Goal: Communication & Community: Participate in discussion

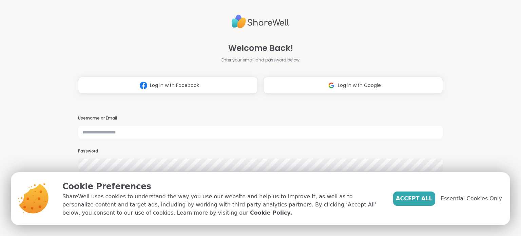
click at [332, 87] on img at bounding box center [331, 85] width 13 height 13
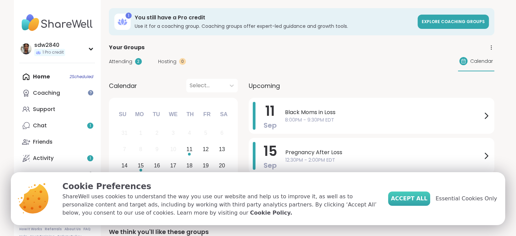
click at [412, 197] on span "Accept All" at bounding box center [409, 198] width 37 height 8
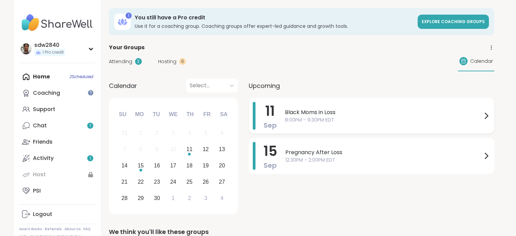
click at [380, 114] on span "Black Moms in Loss" at bounding box center [383, 112] width 197 height 8
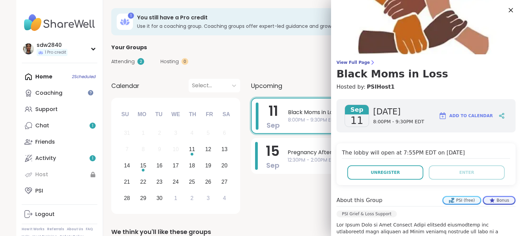
click at [506, 8] on icon at bounding box center [510, 10] width 8 height 8
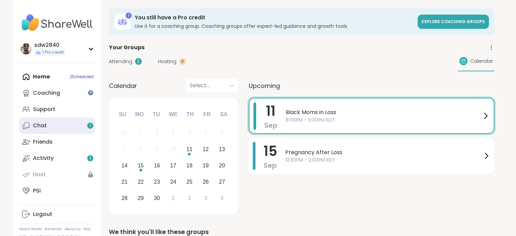
click at [33, 123] on div "Chat 1" at bounding box center [40, 125] width 14 height 7
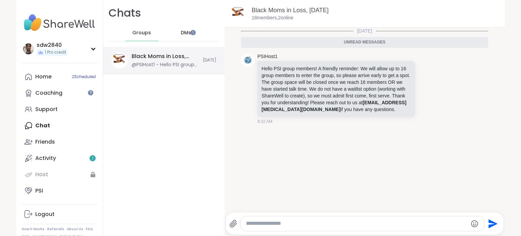
click at [132, 59] on div "Black Moms in Loss, [DATE]" at bounding box center [165, 56] width 67 height 7
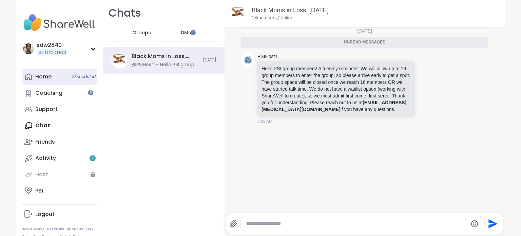
click at [53, 76] on link "Home 2 Scheduled" at bounding box center [60, 77] width 76 height 16
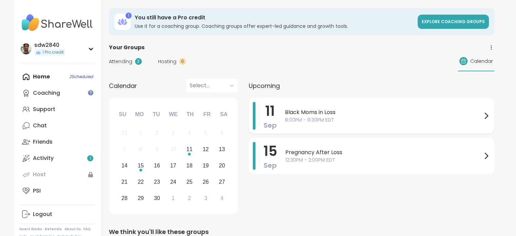
click at [325, 112] on span "Black Moms in Loss" at bounding box center [383, 112] width 197 height 8
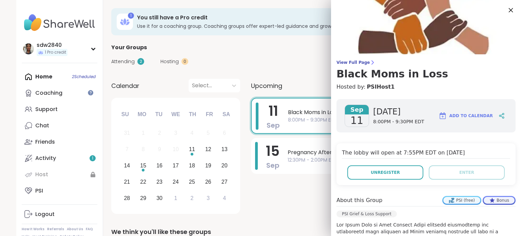
click at [509, 9] on icon at bounding box center [511, 10] width 4 height 4
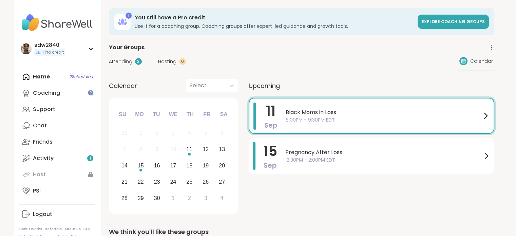
click at [379, 108] on span "Black Moms in Loss" at bounding box center [384, 112] width 196 height 8
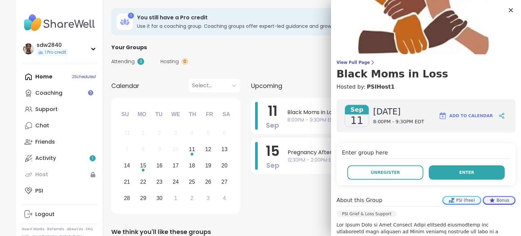
click at [459, 172] on span "Enter" at bounding box center [466, 172] width 15 height 6
